Goal: Find specific page/section: Find specific page/section

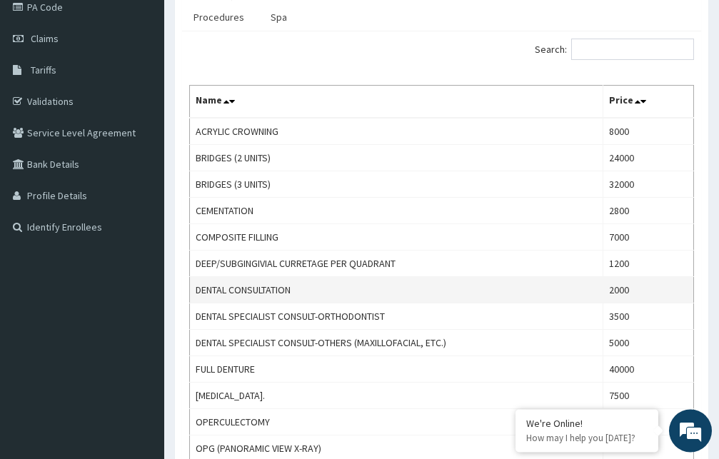
scroll to position [190, 0]
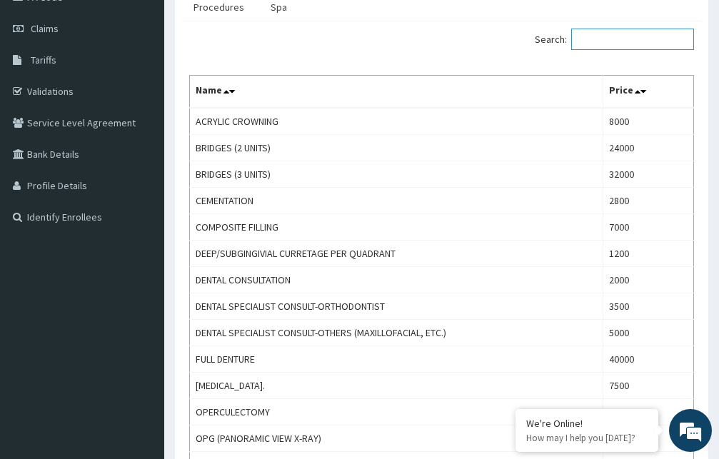
click at [619, 46] on input "Search:" at bounding box center [632, 39] width 123 height 21
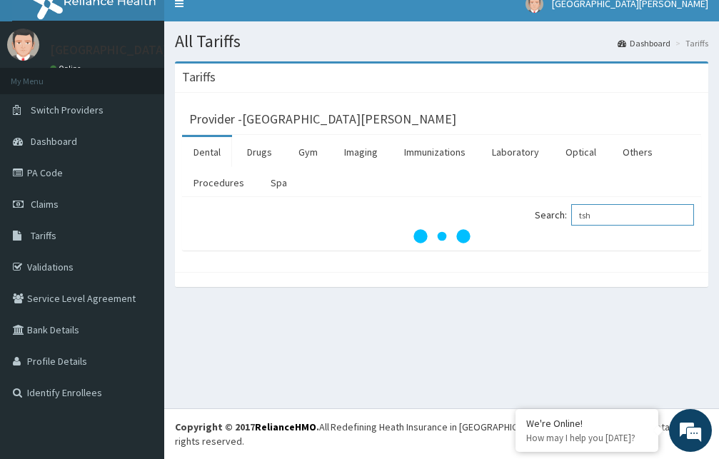
scroll to position [0, 0]
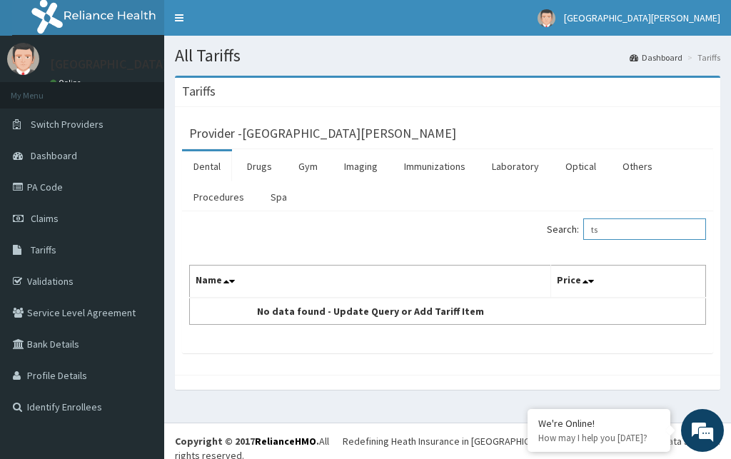
type input "t"
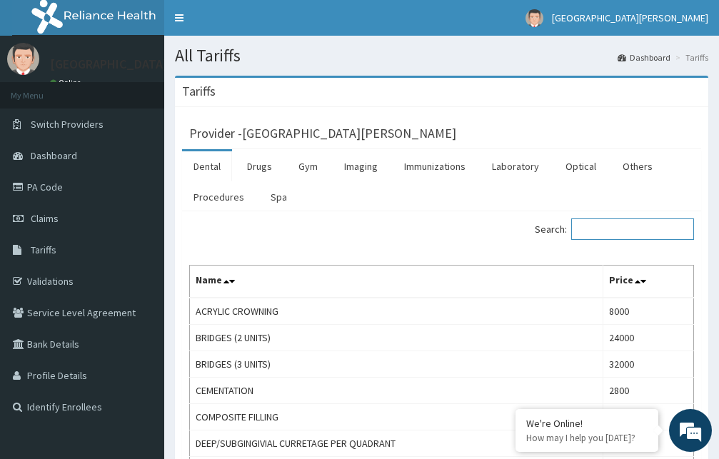
click at [616, 230] on input "Search:" at bounding box center [632, 228] width 123 height 21
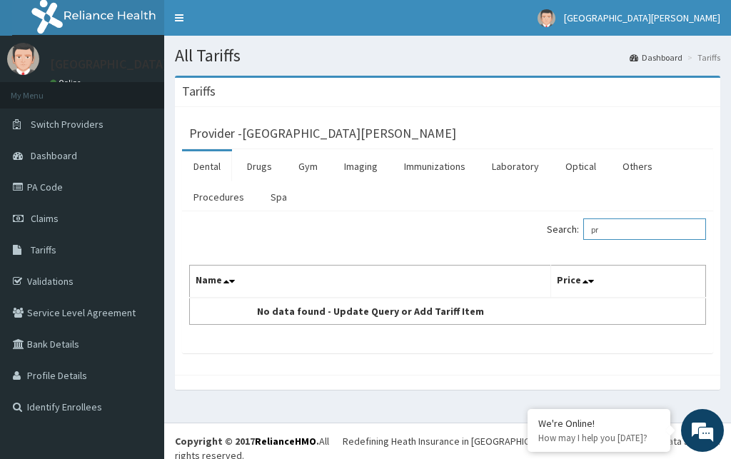
type input "p"
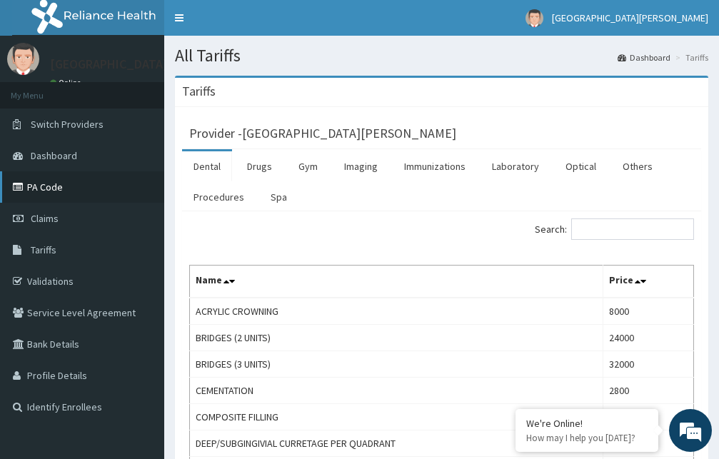
click at [38, 182] on link "PA Code" at bounding box center [82, 186] width 164 height 31
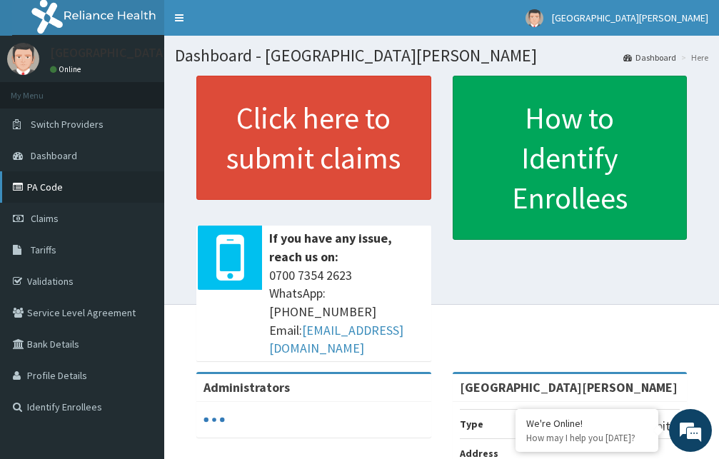
click at [61, 188] on link "PA Code" at bounding box center [82, 186] width 164 height 31
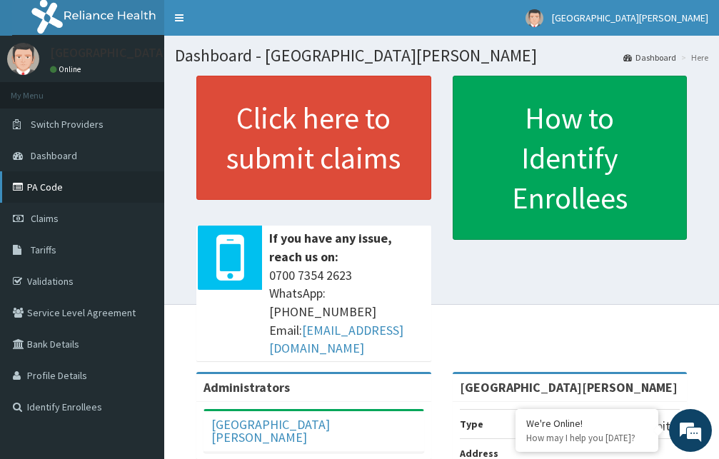
click at [63, 186] on link "PA Code" at bounding box center [82, 186] width 164 height 31
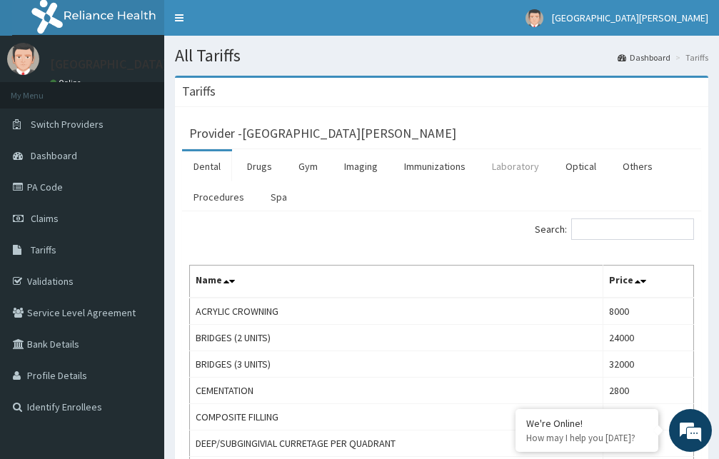
click at [521, 170] on link "Laboratory" at bounding box center [515, 166] width 70 height 30
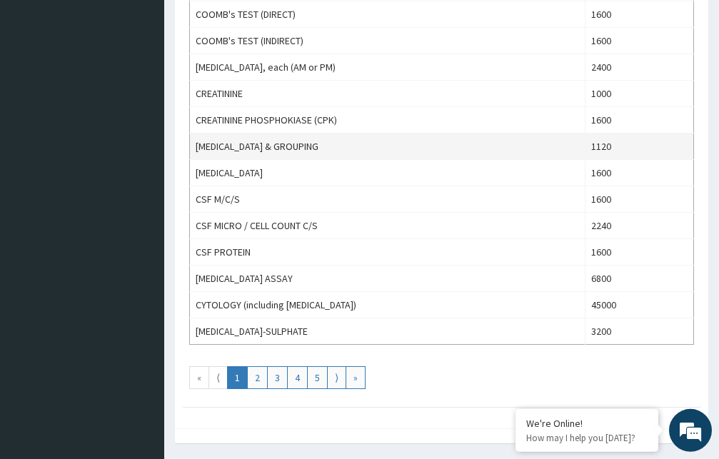
scroll to position [1310, 0]
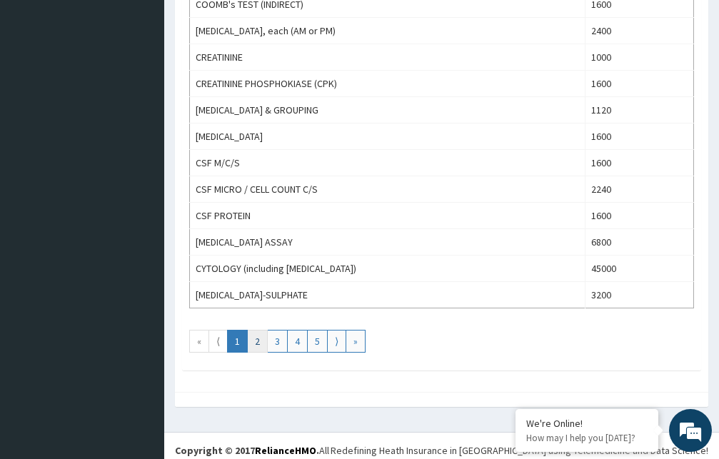
click at [253, 339] on link "2" at bounding box center [257, 341] width 21 height 23
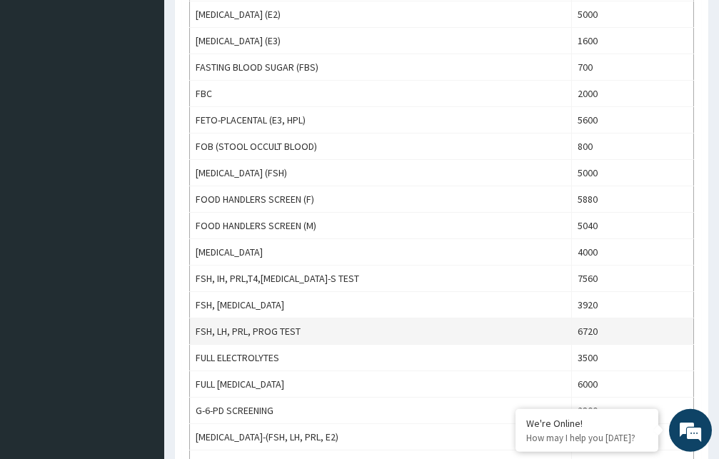
scroll to position [509, 0]
